Goal: Information Seeking & Learning: Learn about a topic

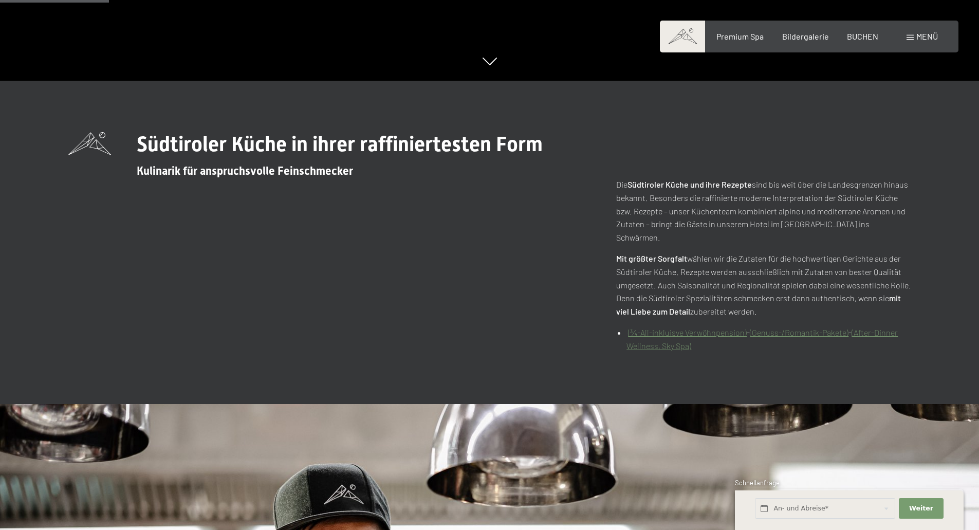
scroll to position [1246, 0]
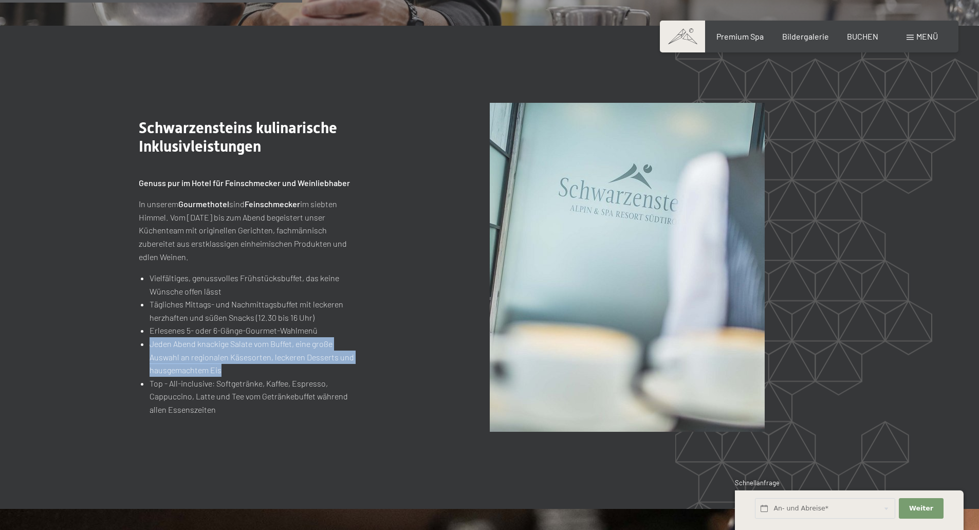
drag, startPoint x: 149, startPoint y: 333, endPoint x: 253, endPoint y: 354, distance: 106.5
click at [253, 354] on ul "Vielfältiges, genussvolles Frühstücksbuffet, das keine Wünsche offen lässt Tägl…" at bounding box center [247, 343] width 216 height 145
click at [253, 354] on li "Jeden Abend knackige Salate vom Buffet, eine große Auswahl an regionalen Käseso…" at bounding box center [252, 357] width 205 height 40
drag, startPoint x: 149, startPoint y: 329, endPoint x: 345, endPoint y: 335, distance: 195.9
click at [345, 335] on ul "Vielfältiges, genussvolles Frühstücksbuffet, das keine Wünsche offen lässt Tägl…" at bounding box center [247, 343] width 216 height 145
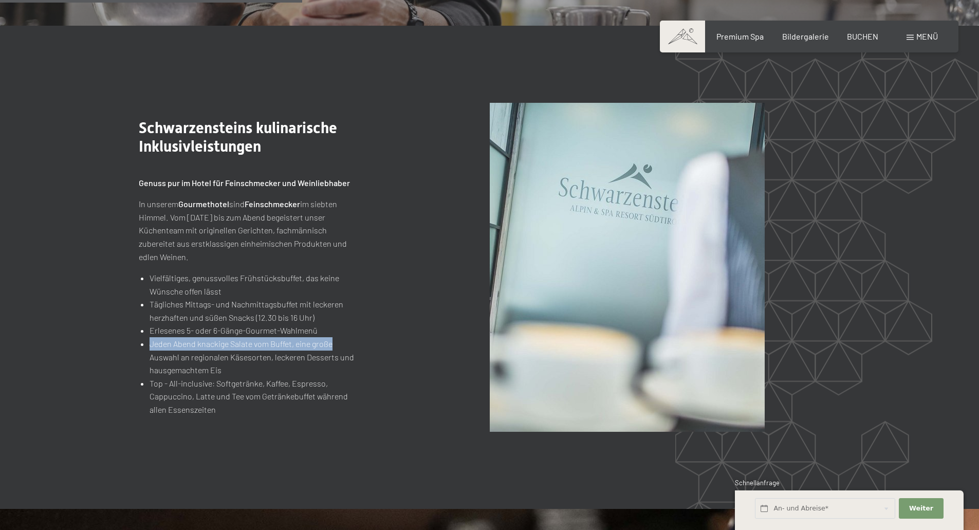
click at [345, 337] on li "Jeden Abend knackige Salate vom Buffet, eine große Auswahl an regionalen Käseso…" at bounding box center [252, 357] width 205 height 40
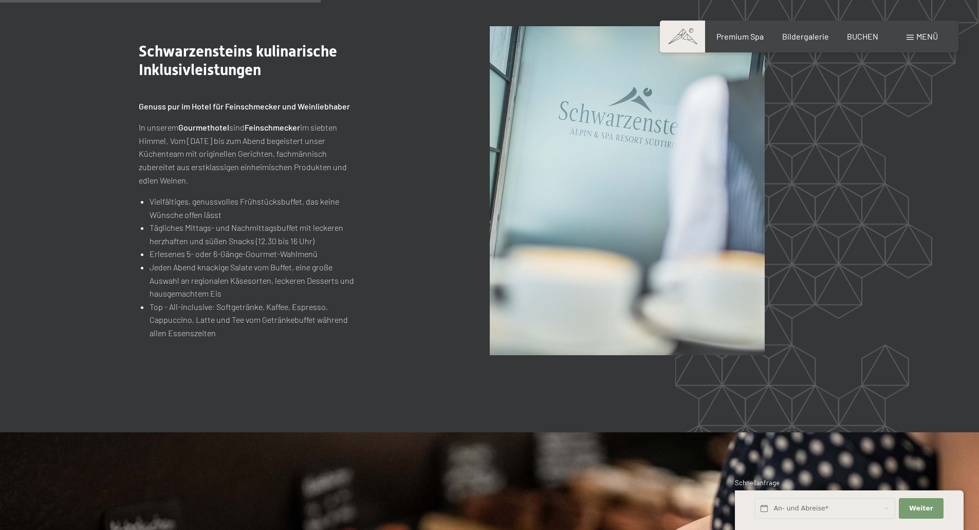
scroll to position [1324, 0]
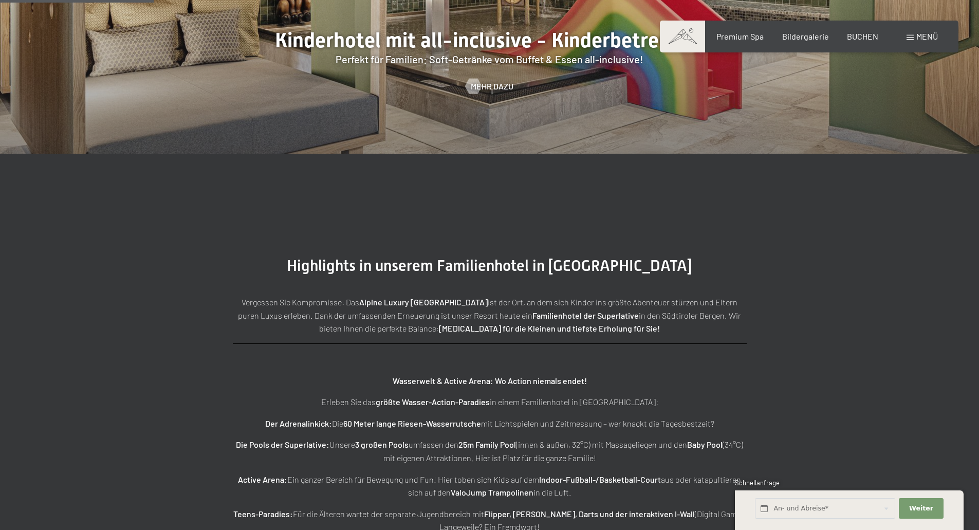
scroll to position [1299, 0]
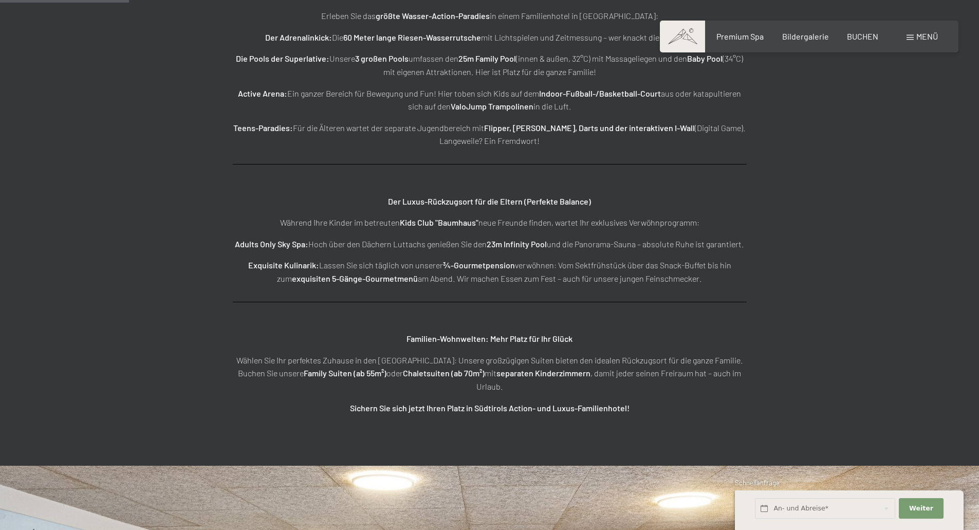
scroll to position [1105, 0]
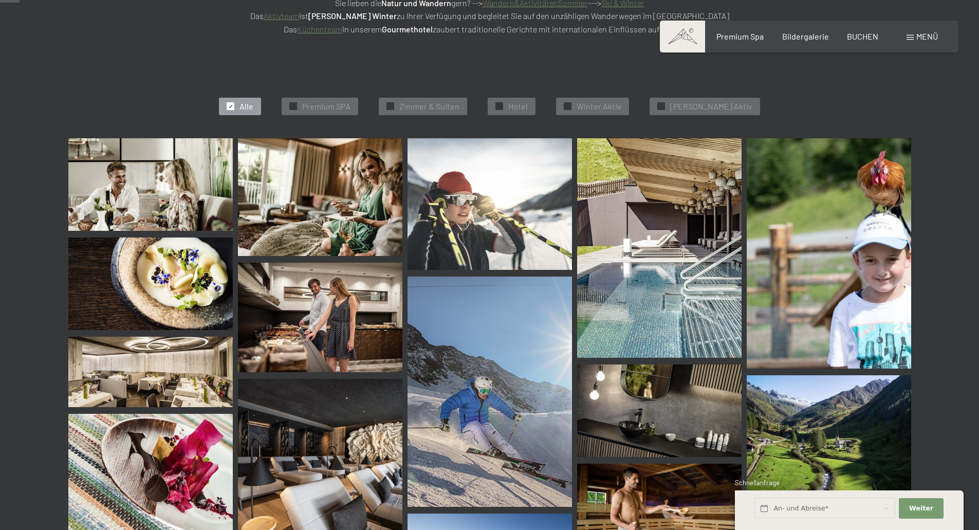
click at [325, 332] on img at bounding box center [320, 317] width 164 height 109
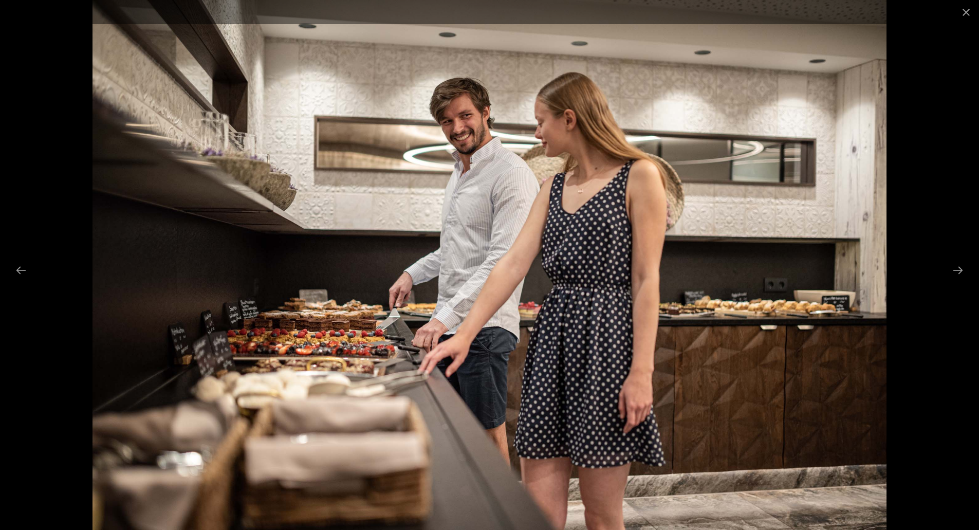
click at [961, 268] on button "Next slide" at bounding box center [958, 270] width 22 height 20
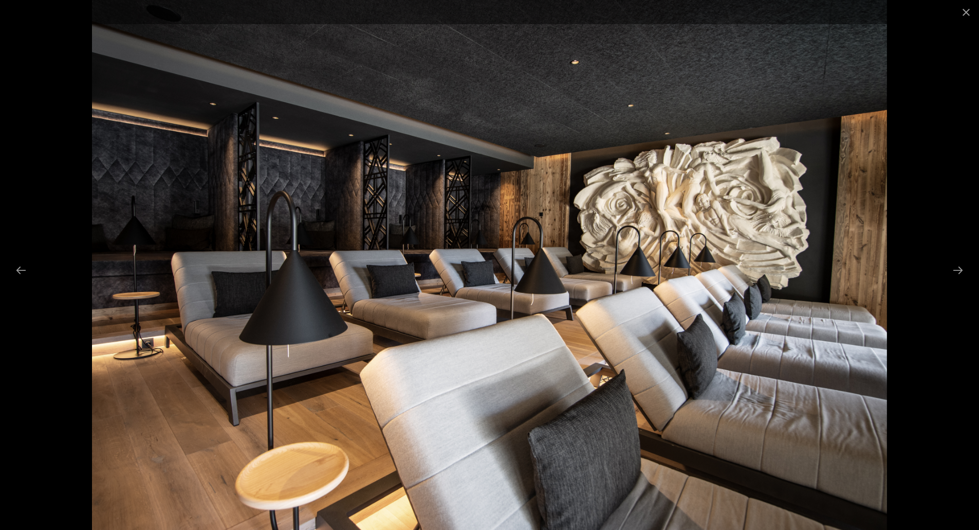
click at [961, 268] on button "Next slide" at bounding box center [958, 270] width 22 height 20
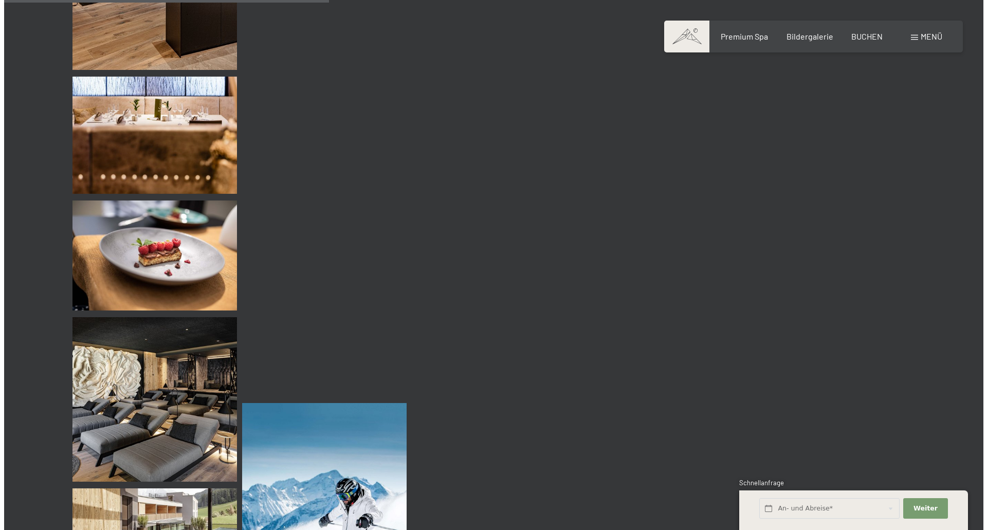
scroll to position [4295, 0]
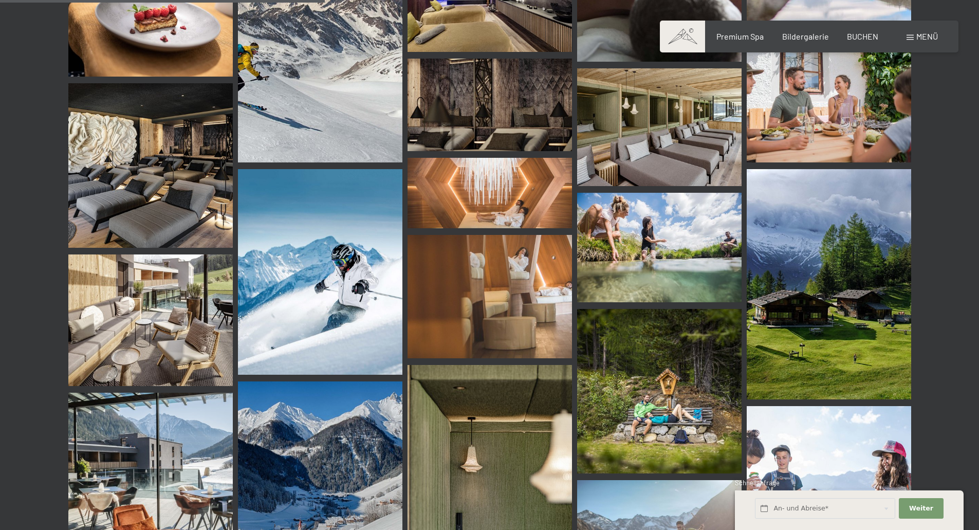
click at [934, 35] on span "Menü" at bounding box center [927, 36] width 22 height 10
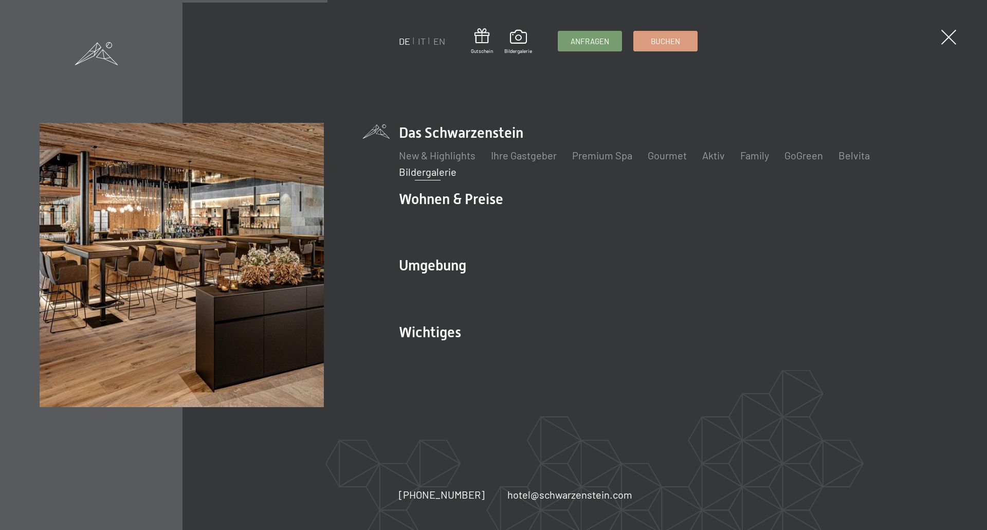
click at [674, 157] on link "Gourmet" at bounding box center [667, 155] width 39 height 12
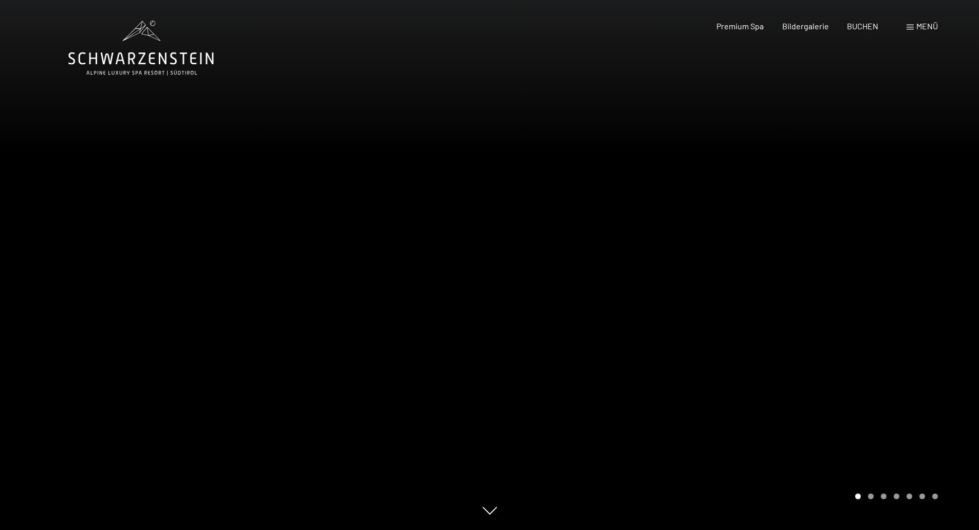
click at [876, 239] on div at bounding box center [735, 265] width 490 height 530
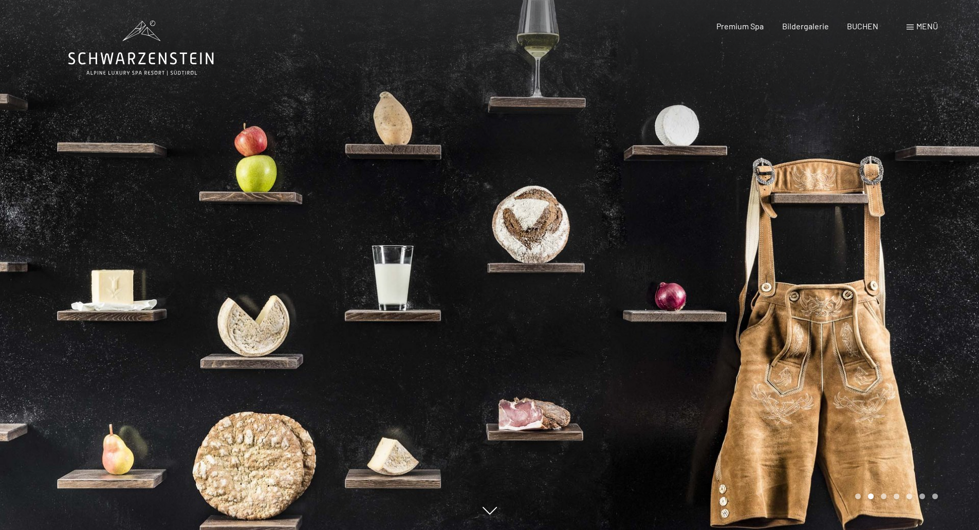
click at [903, 273] on div at bounding box center [735, 265] width 490 height 530
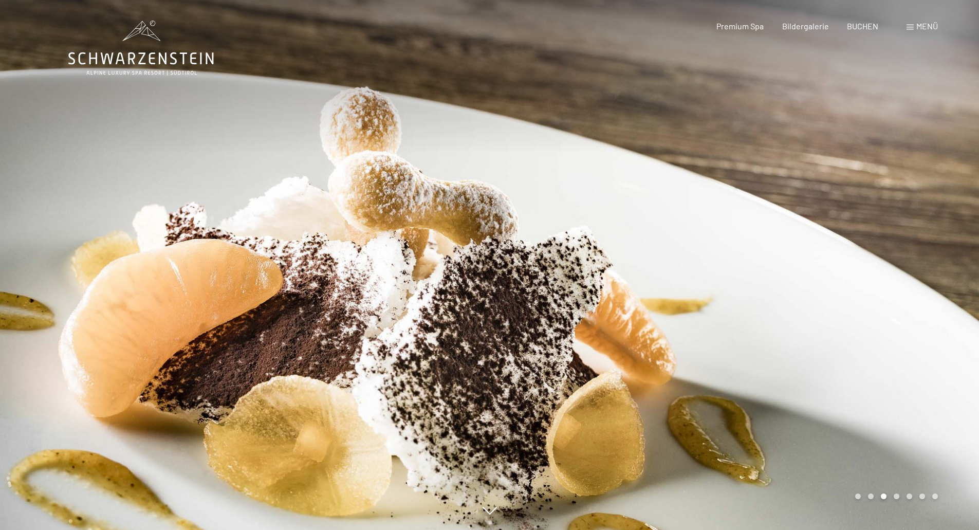
click at [903, 273] on div at bounding box center [735, 265] width 490 height 530
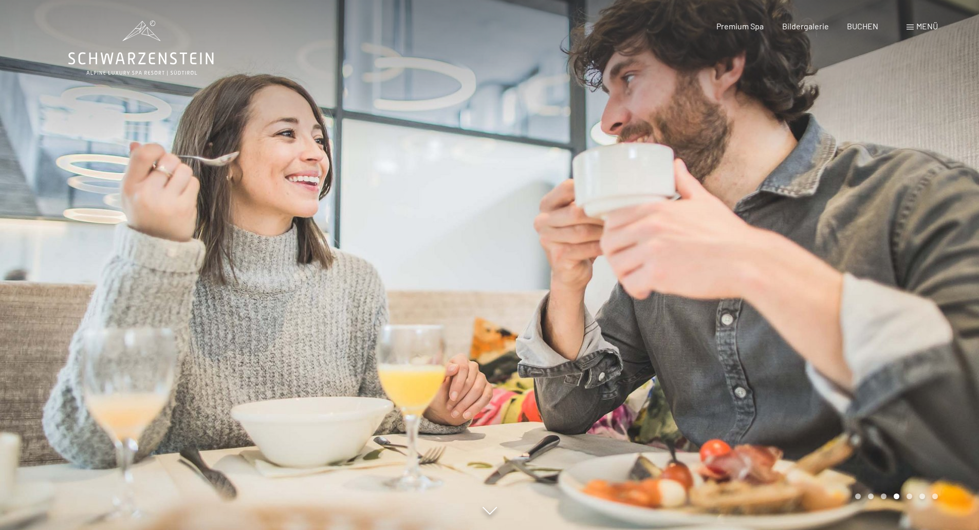
click at [903, 273] on div at bounding box center [735, 265] width 490 height 530
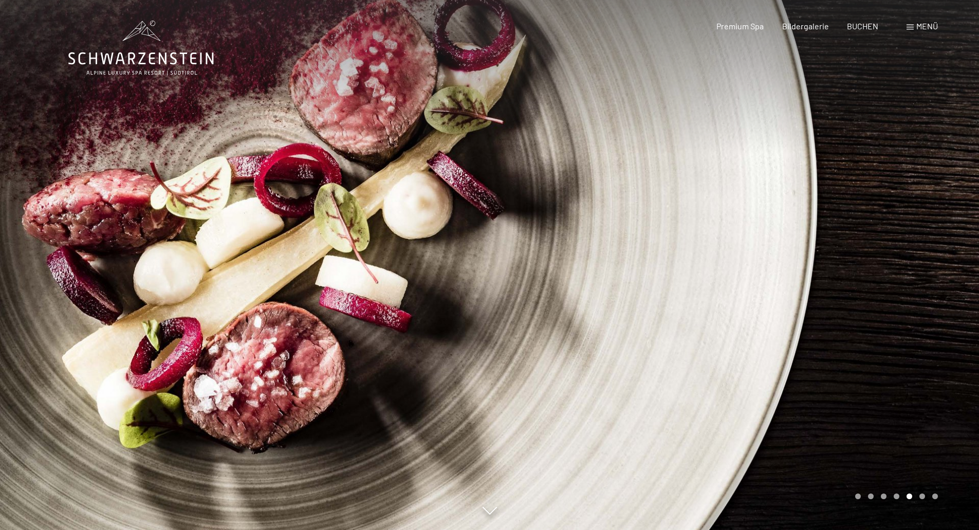
click at [903, 273] on div at bounding box center [735, 265] width 490 height 530
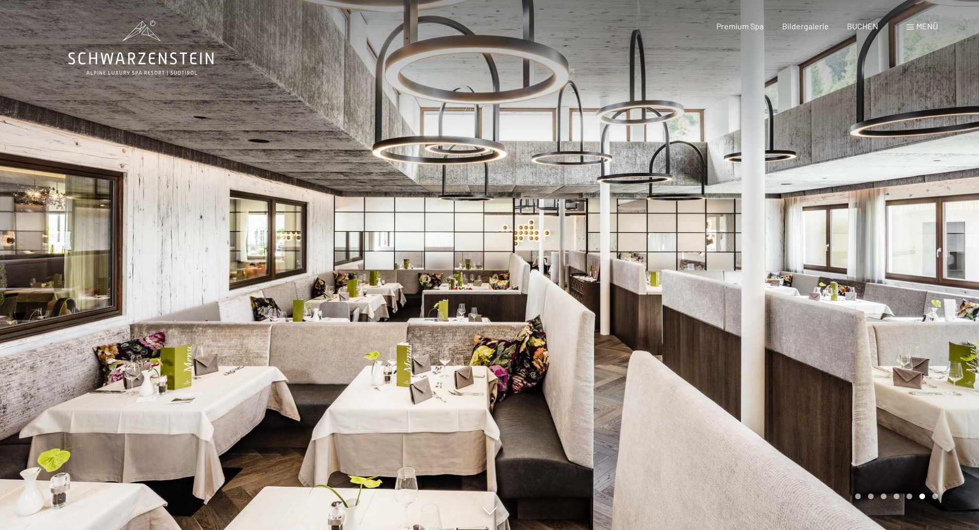
click at [903, 273] on div at bounding box center [735, 265] width 490 height 530
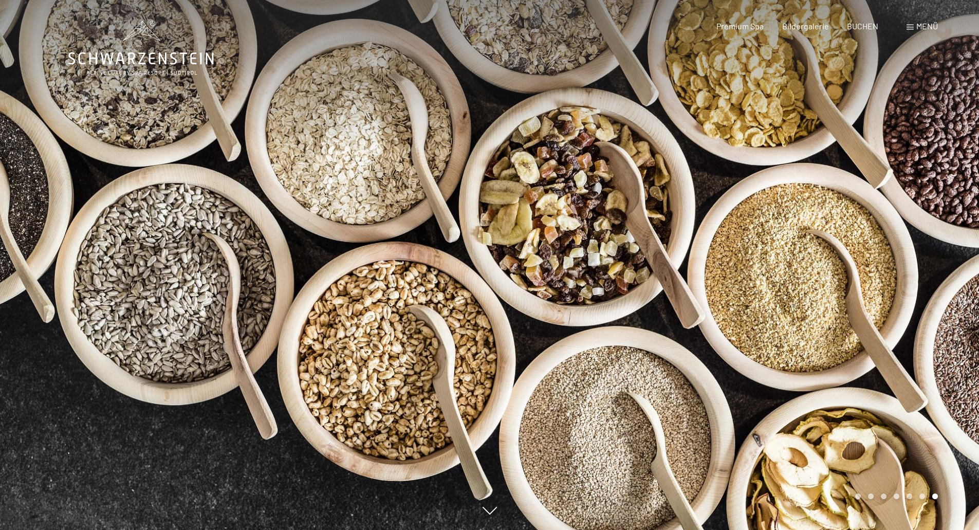
click at [903, 273] on div at bounding box center [735, 265] width 490 height 530
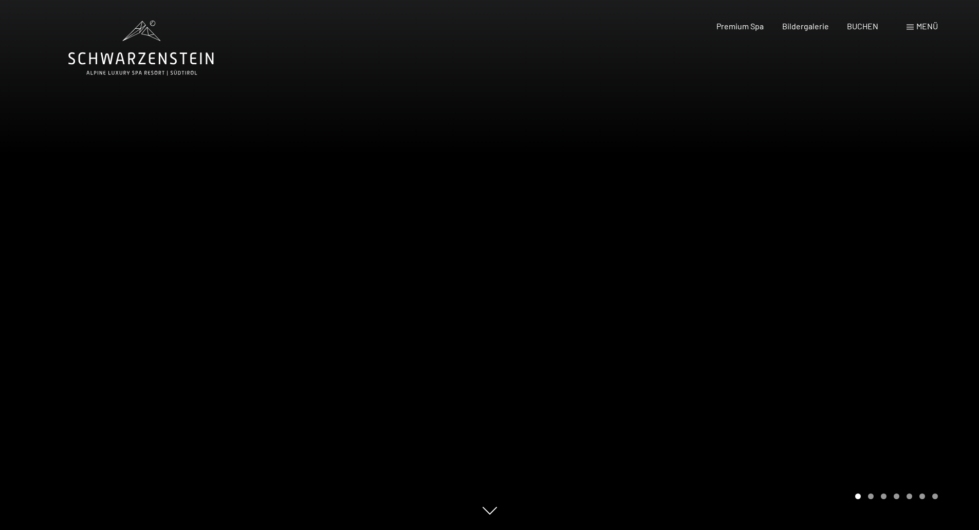
click at [903, 273] on div at bounding box center [735, 265] width 490 height 530
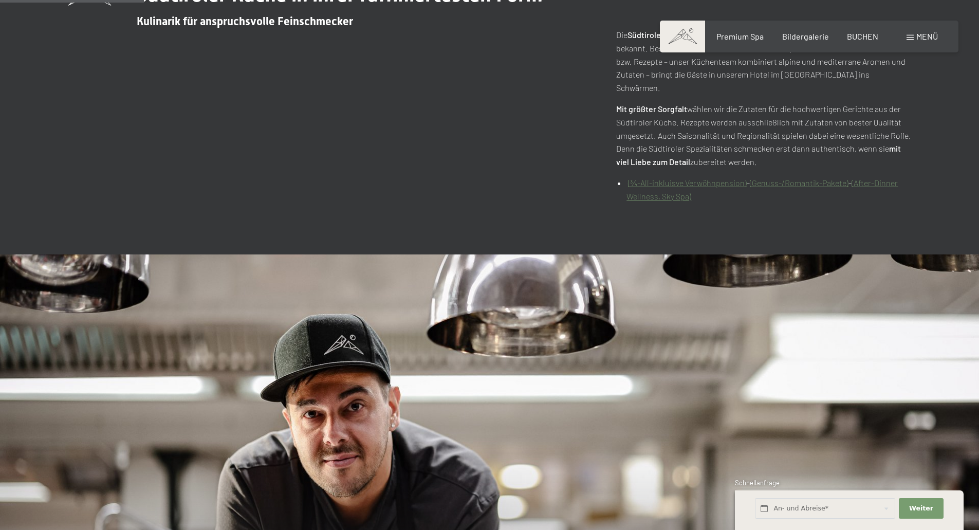
scroll to position [636, 0]
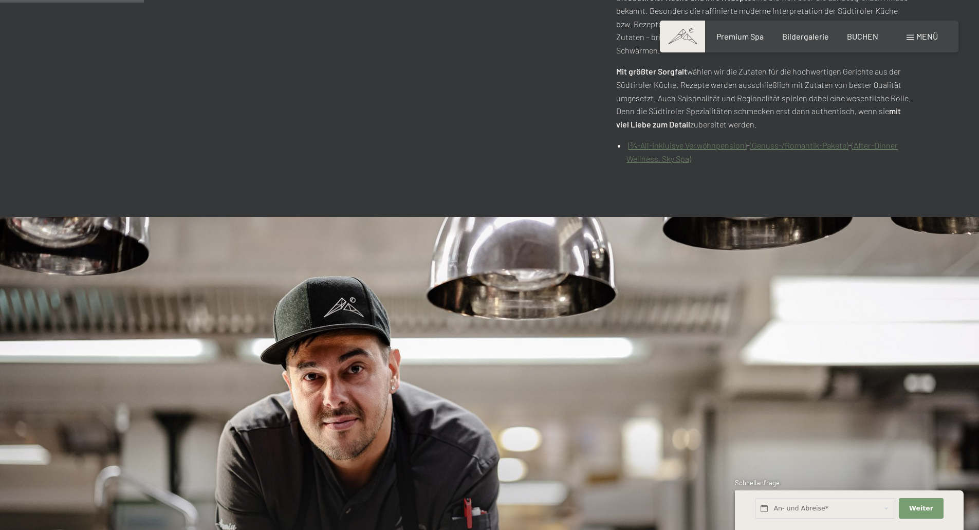
click at [497, 280] on img at bounding box center [489, 426] width 979 height 419
